Goal: Find specific page/section: Find specific page/section

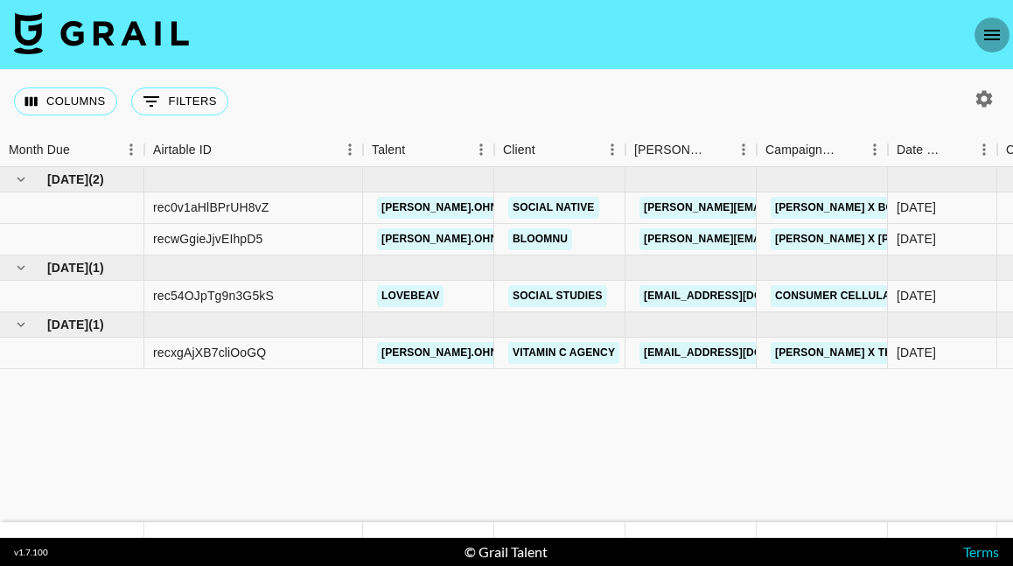
click at [993, 29] on icon "open drawer" at bounding box center [992, 35] width 21 height 21
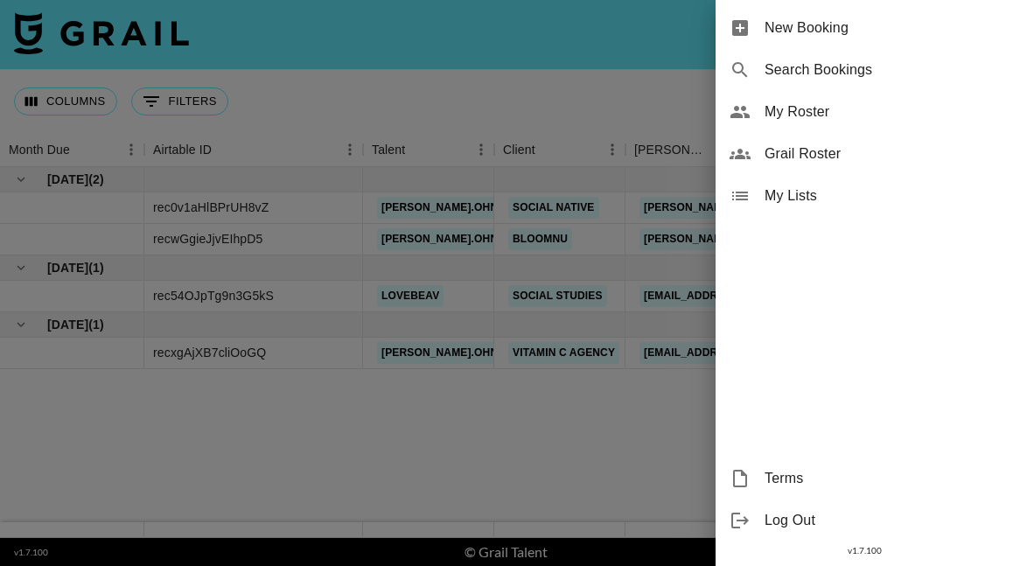
click at [831, 150] on span "Grail Roster" at bounding box center [882, 154] width 235 height 21
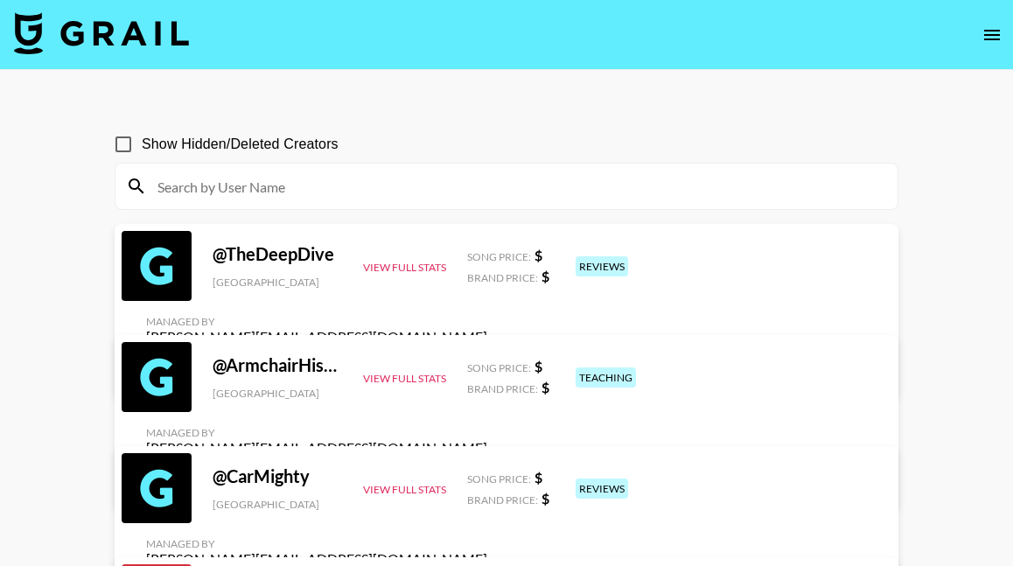
click at [540, 186] on input at bounding box center [517, 186] width 740 height 28
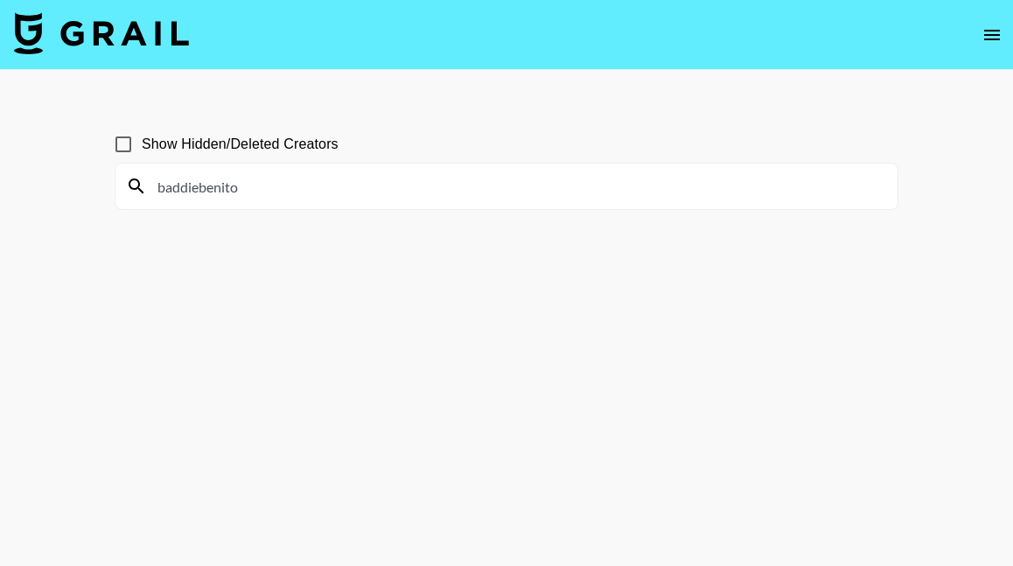
type input "baddiebenito"
click at [127, 145] on input "Show Hidden/Deleted Creators" at bounding box center [123, 144] width 37 height 37
checkbox input "true"
click at [235, 186] on input "baddiebenito" at bounding box center [517, 186] width 740 height 28
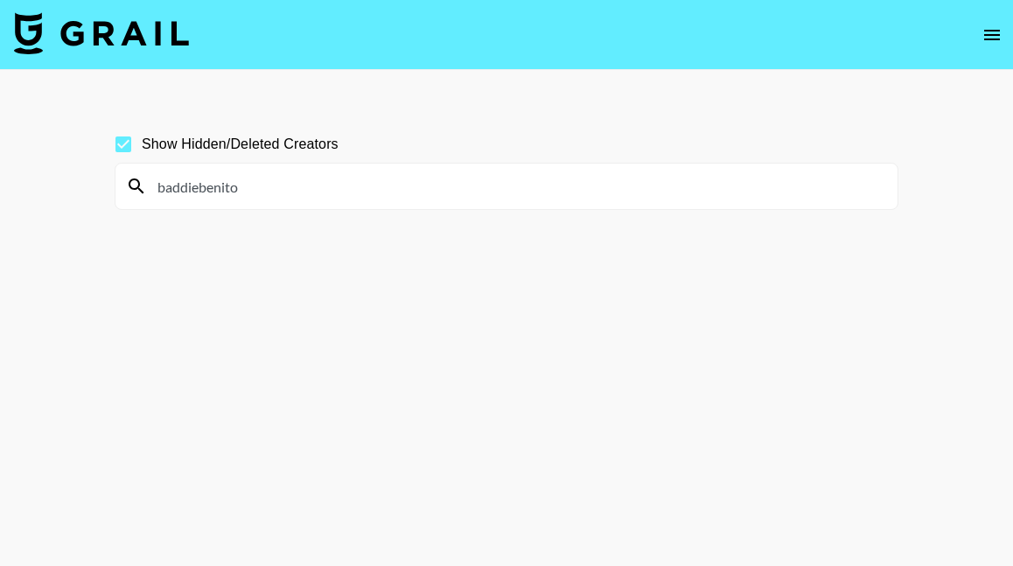
click at [235, 186] on input "baddiebenito" at bounding box center [517, 186] width 740 height 28
